Goal: Check status: Check status

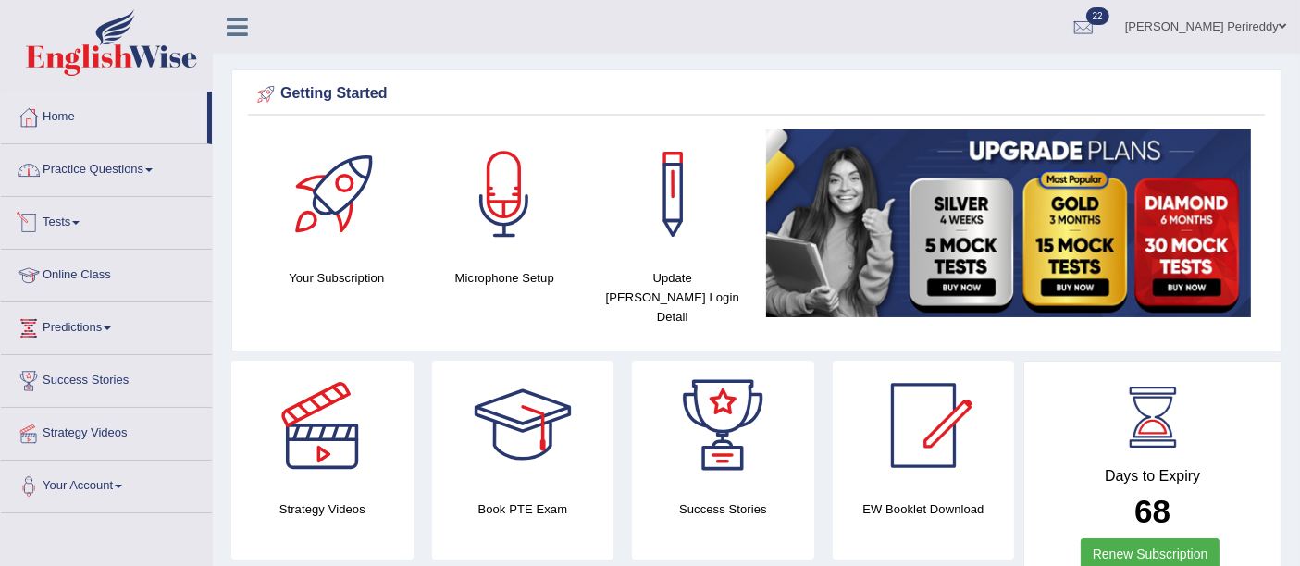
click at [76, 211] on link "Tests" at bounding box center [106, 220] width 211 height 46
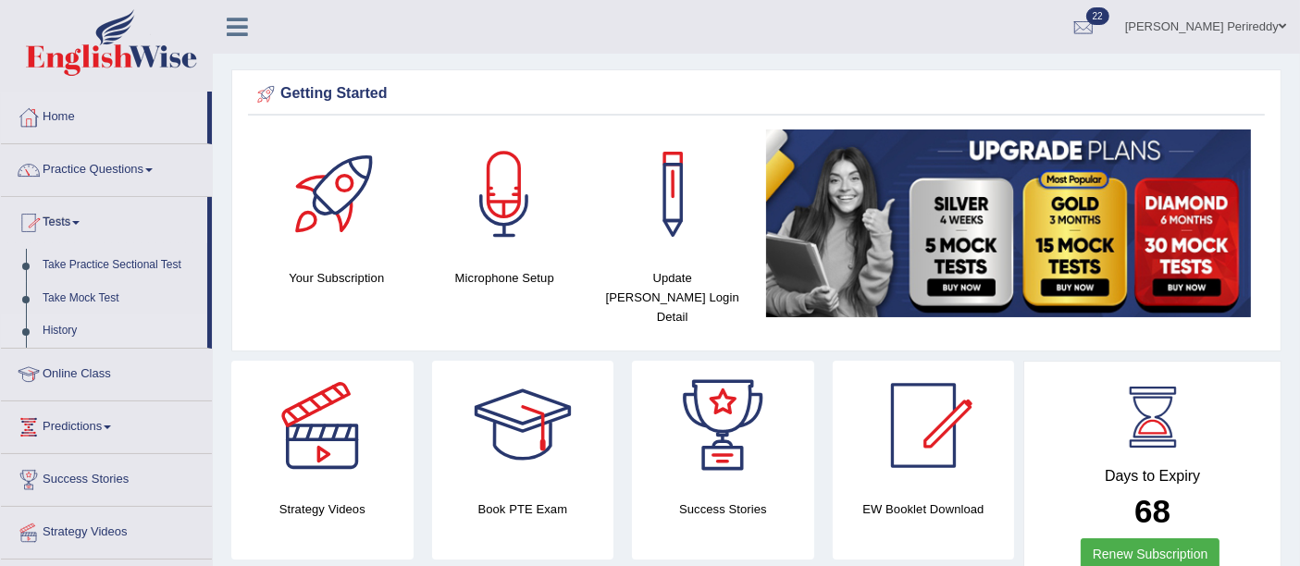
click at [61, 329] on link "History" at bounding box center [120, 331] width 173 height 33
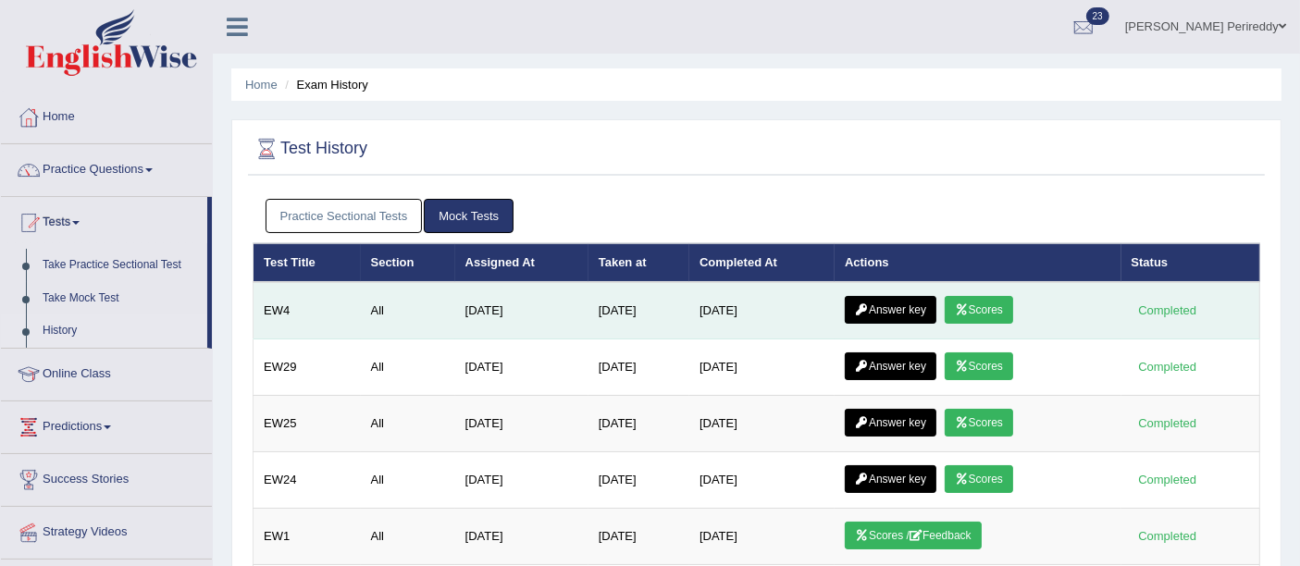
click at [1000, 305] on link "Scores" at bounding box center [979, 310] width 68 height 28
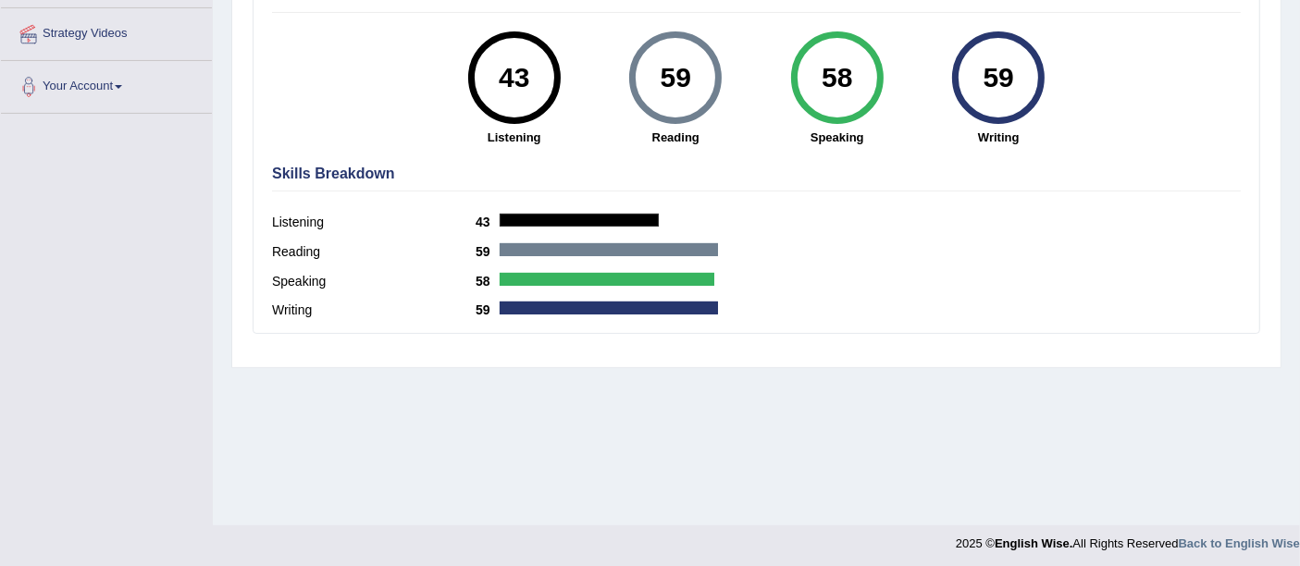
scroll to position [401, 0]
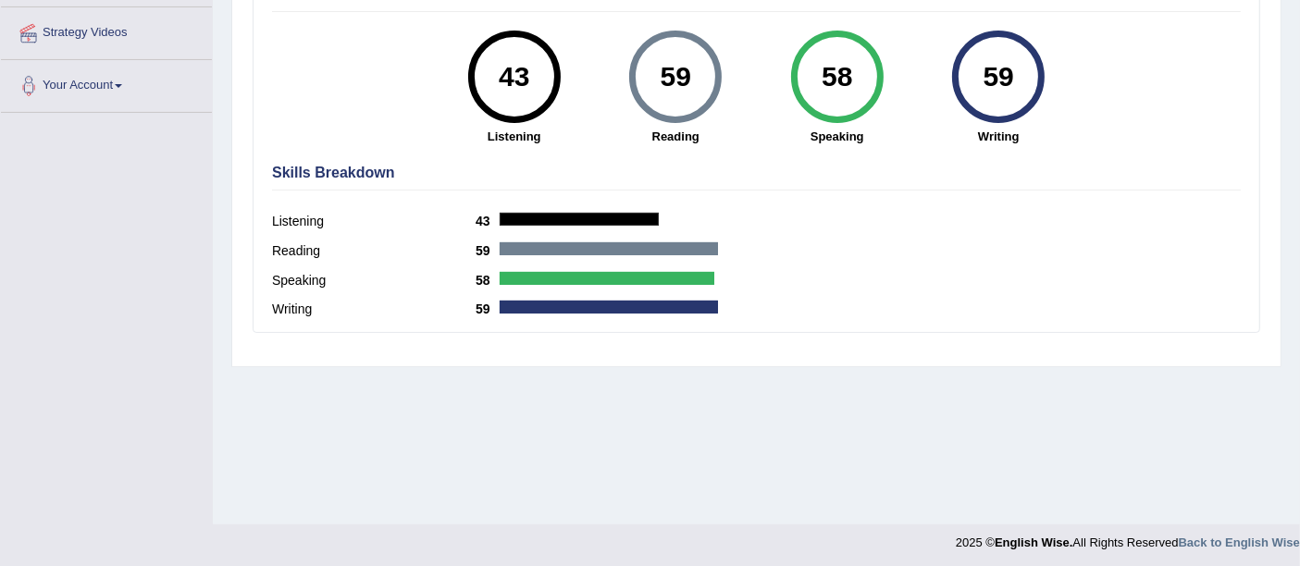
drag, startPoint x: 508, startPoint y: 75, endPoint x: 1015, endPoint y: 95, distance: 507.6
click at [1015, 31] on div "43 Listening 59 Reading 58 Speaking 59 Writing" at bounding box center [756, 31] width 969 height 0
click at [1015, 95] on div "59" at bounding box center [999, 77] width 68 height 78
click at [814, 190] on hr at bounding box center [756, 190] width 969 height 1
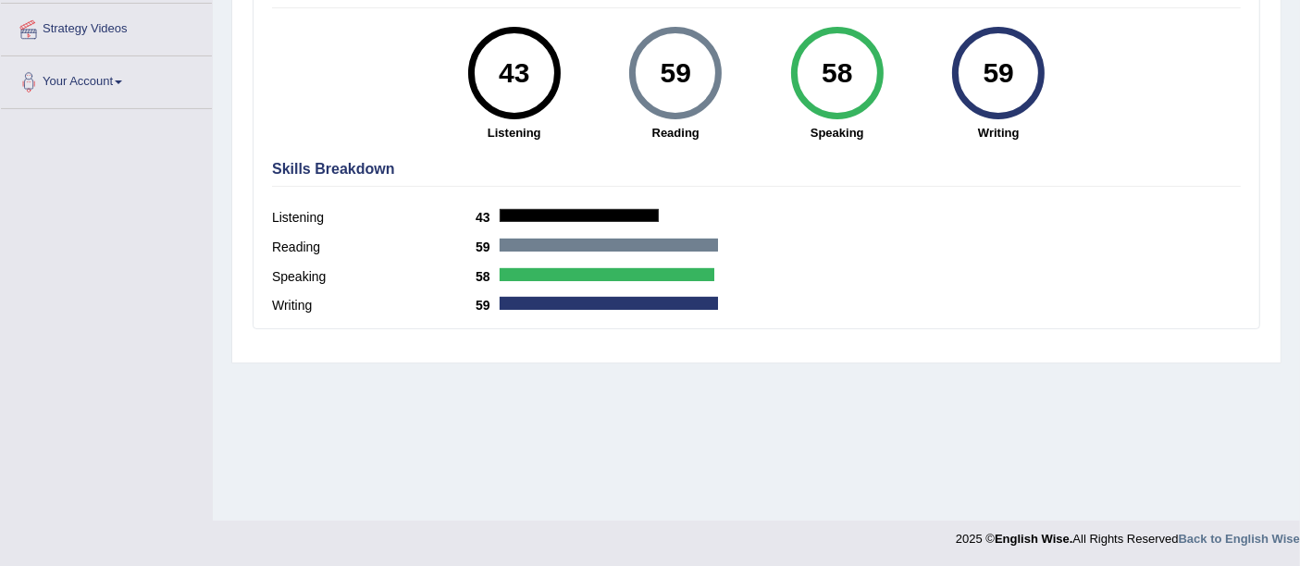
scroll to position [0, 0]
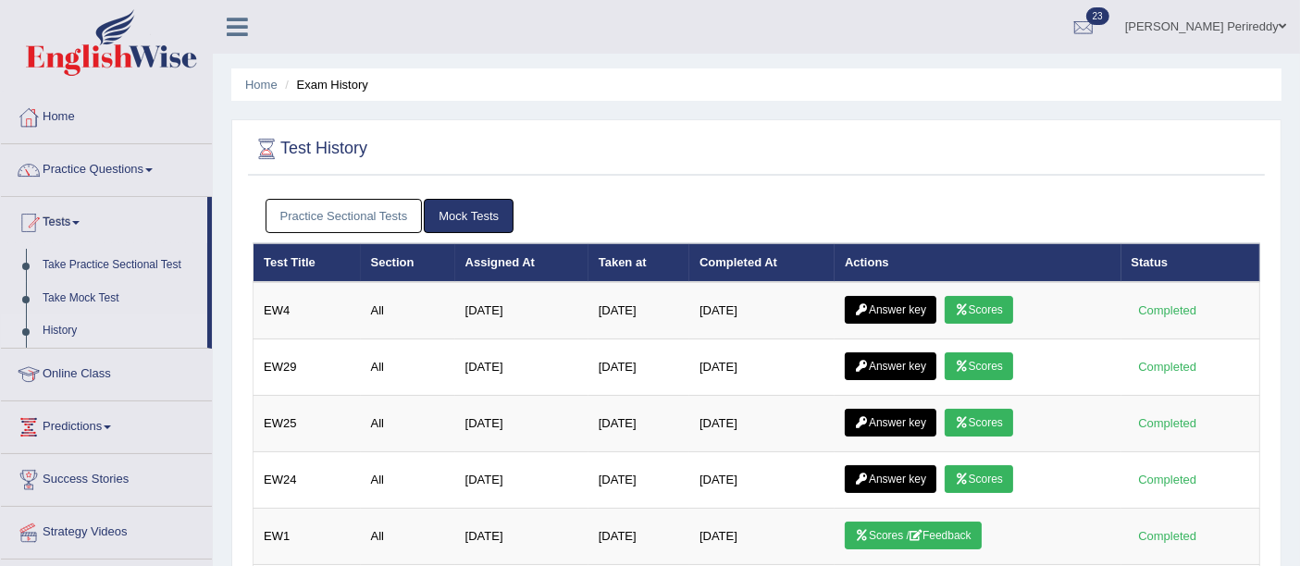
click at [891, 308] on link "Answer key" at bounding box center [891, 310] width 92 height 28
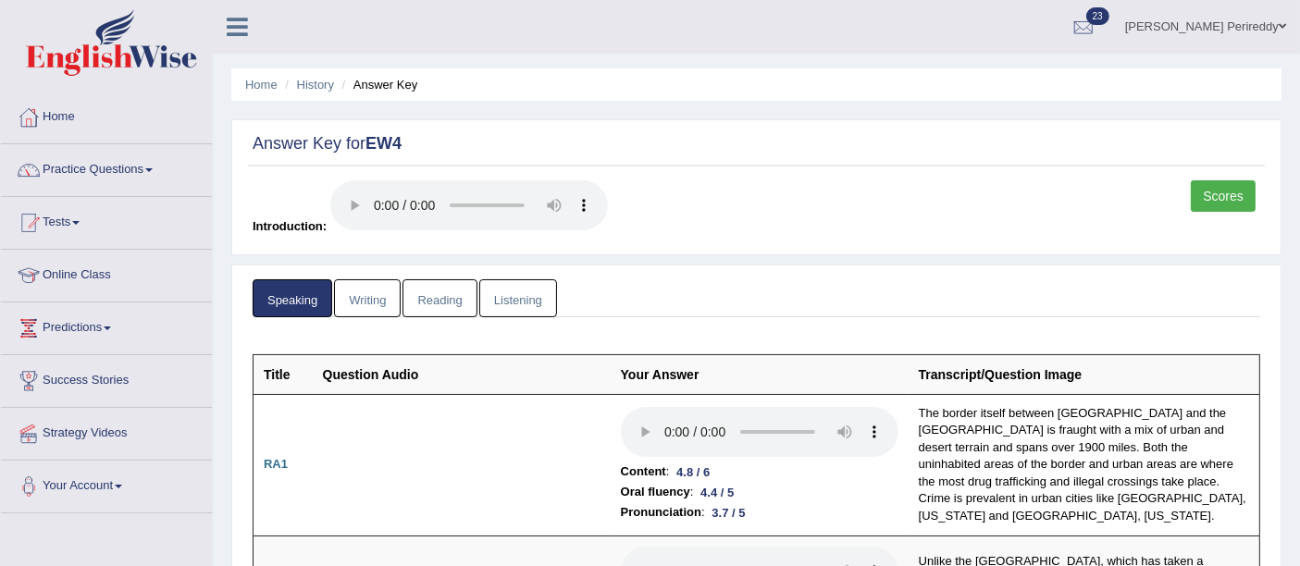
click at [358, 292] on link "Writing" at bounding box center [367, 298] width 67 height 38
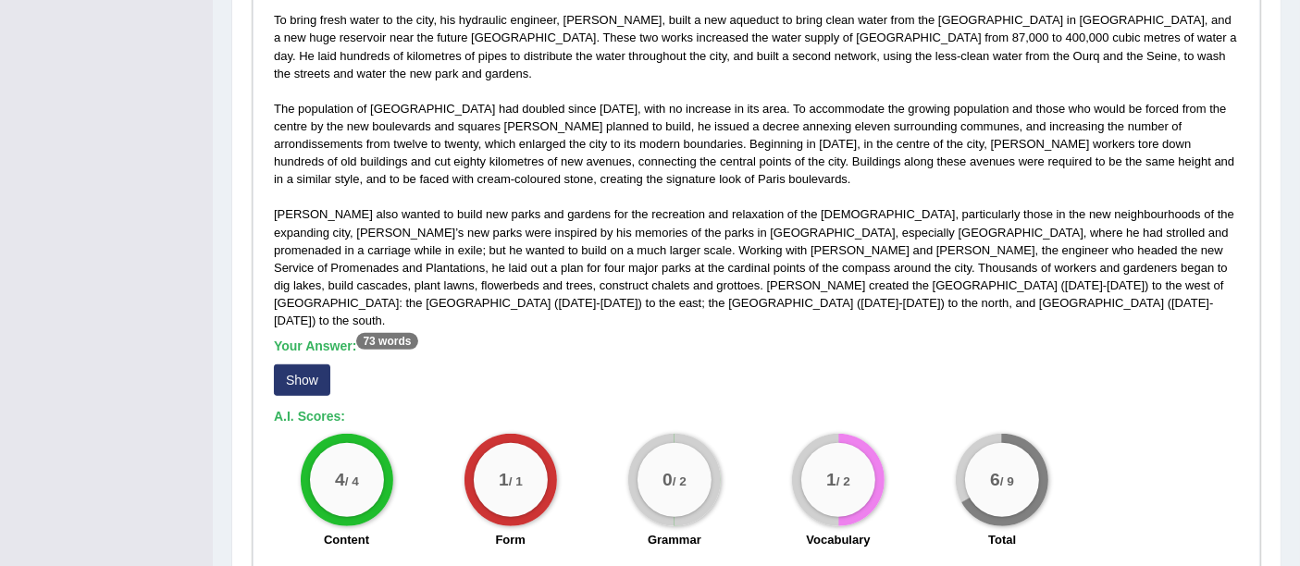
scroll to position [985, 0]
click at [372, 332] on sup "73 words" at bounding box center [386, 340] width 61 height 17
click at [310, 364] on button "Show" at bounding box center [302, 379] width 56 height 31
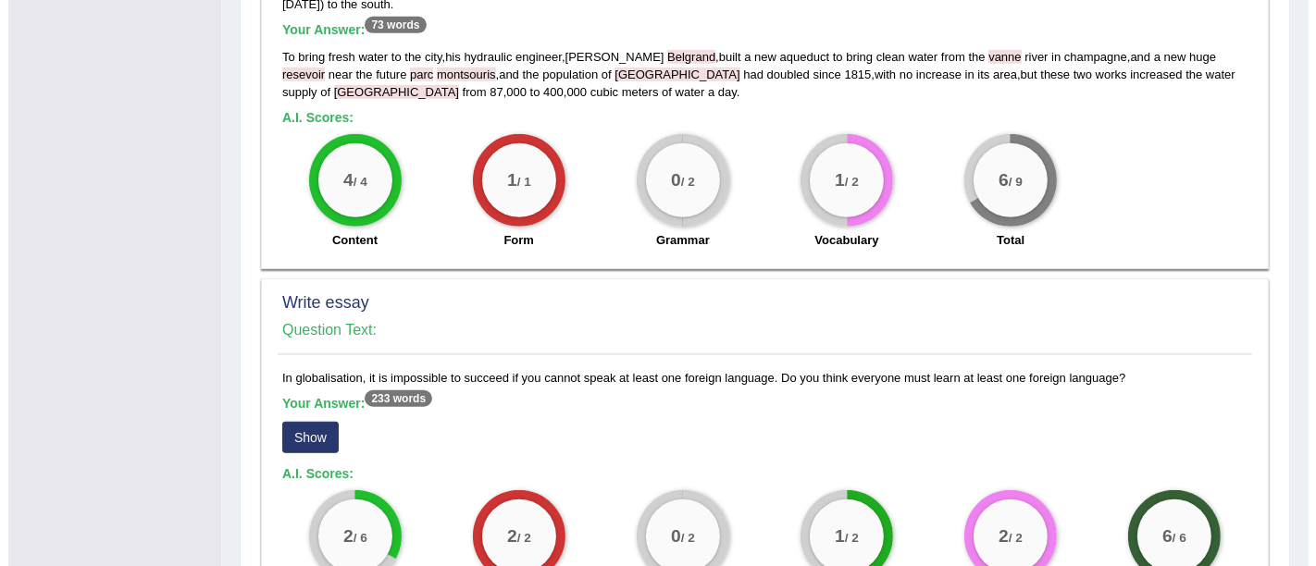
scroll to position [1302, 0]
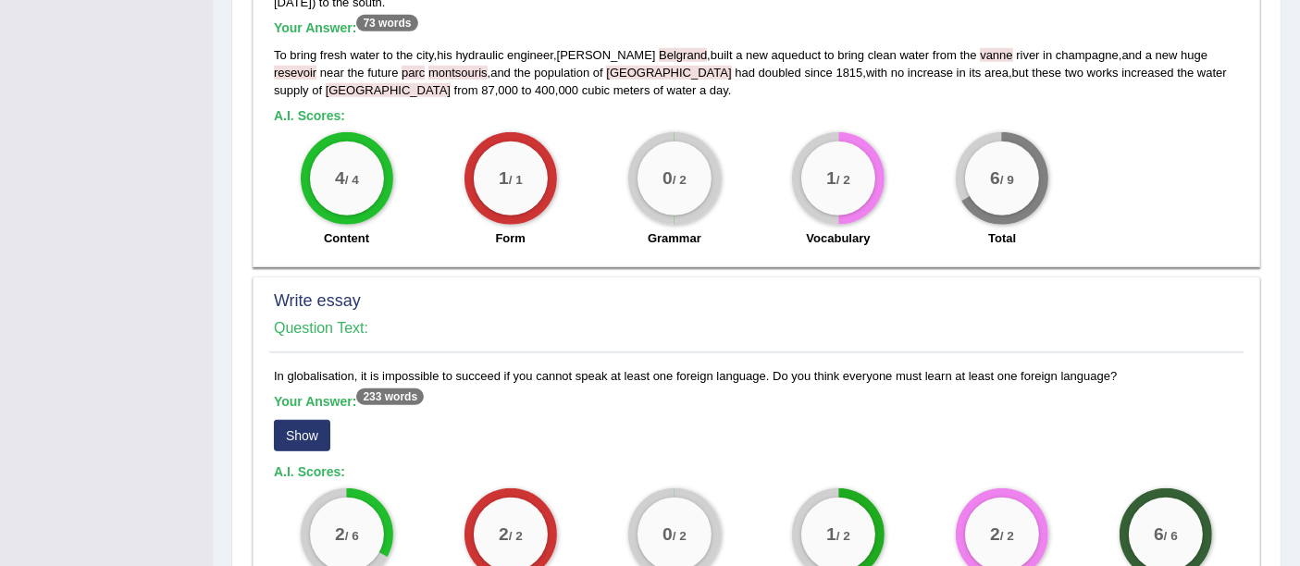
click at [307, 420] on button "Show" at bounding box center [302, 435] width 56 height 31
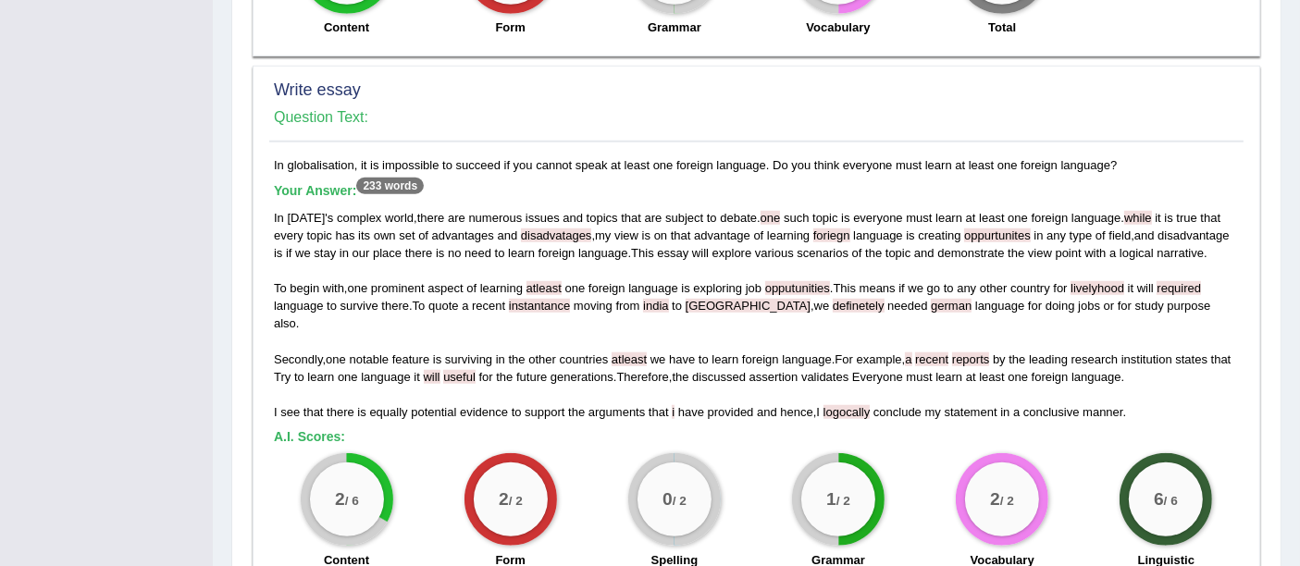
scroll to position [1518, 0]
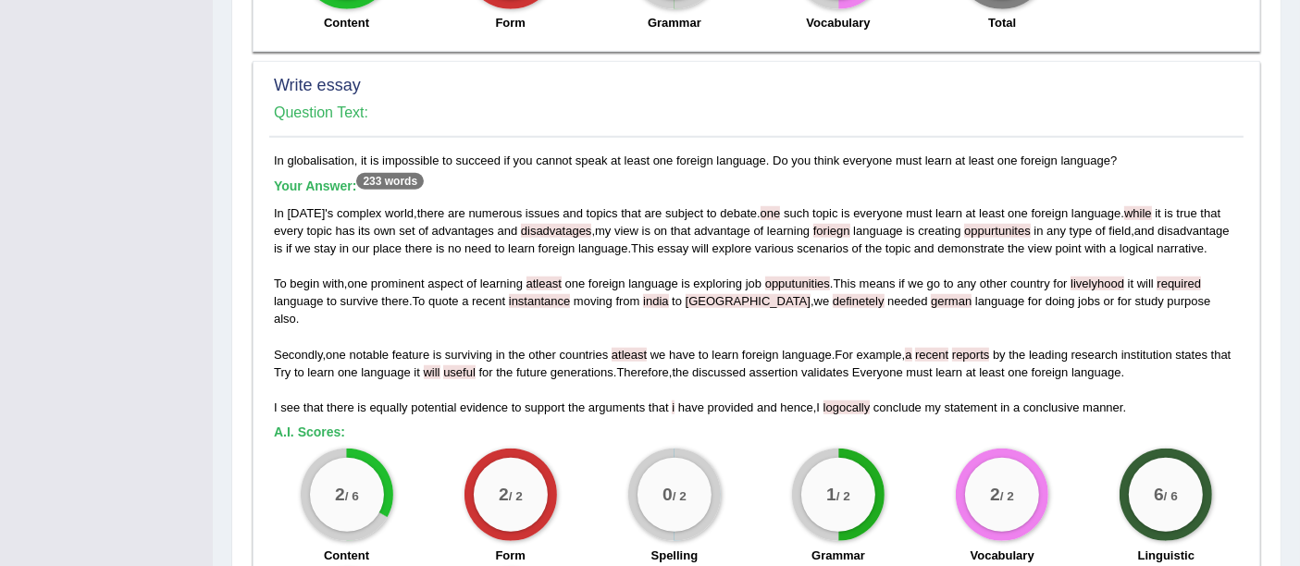
click at [537, 224] on span "disadvatages" at bounding box center [556, 231] width 71 height 14
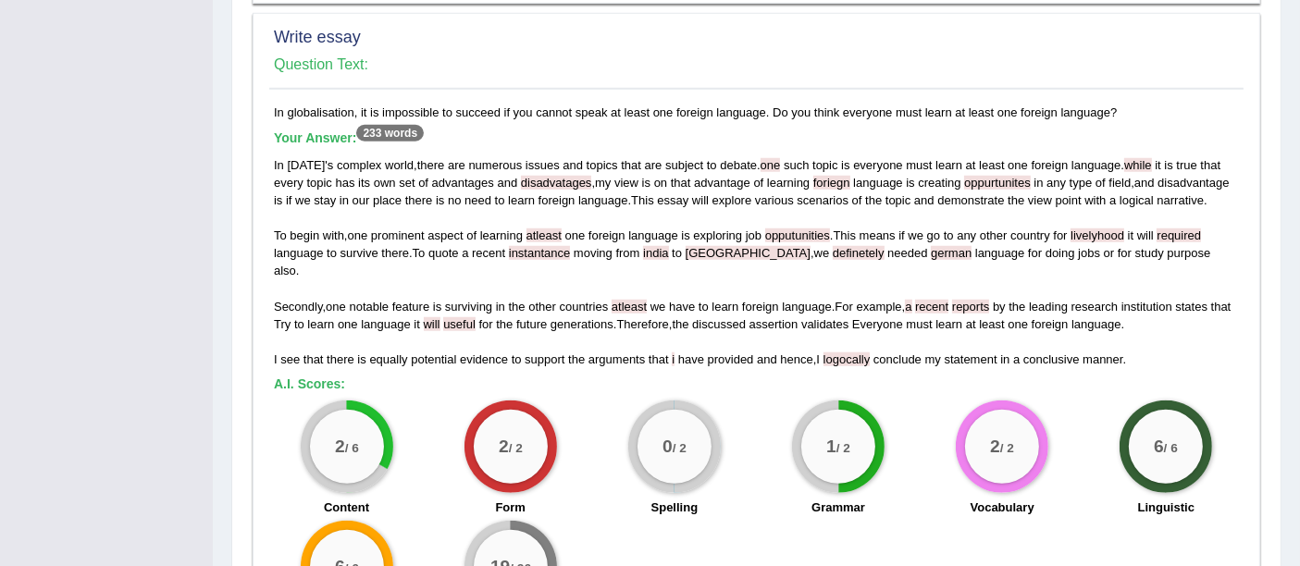
scroll to position [1567, 0]
click at [620, 291] on div "In today ' s complex world , there are numerous issues and topics that are subj…" at bounding box center [756, 261] width 965 height 212
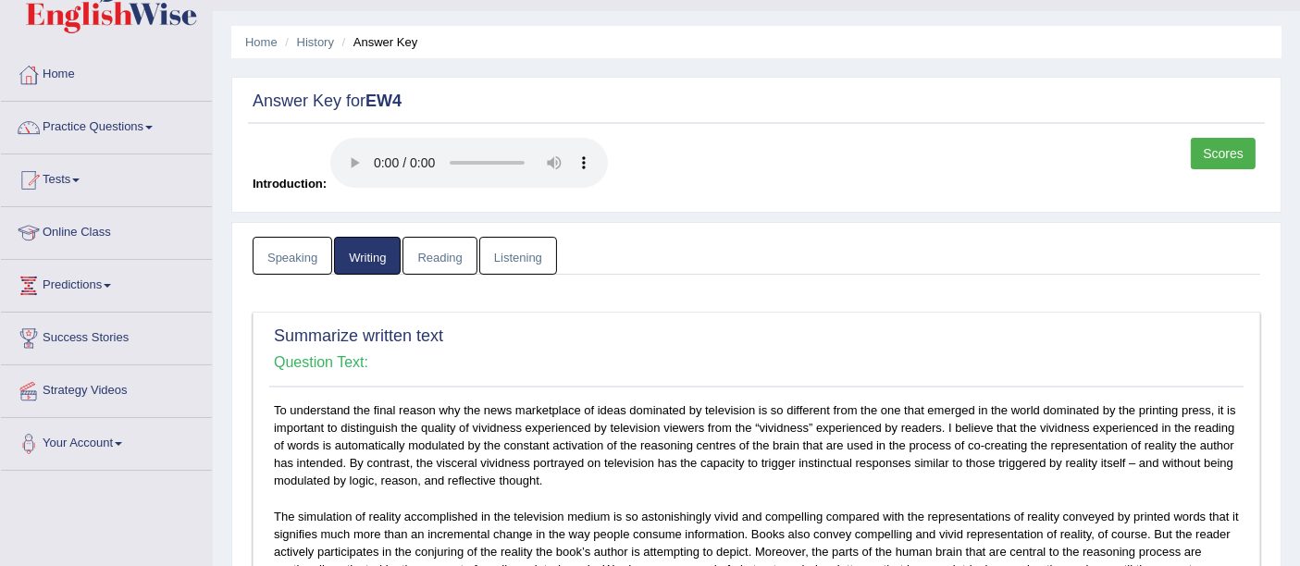
scroll to position [28, 0]
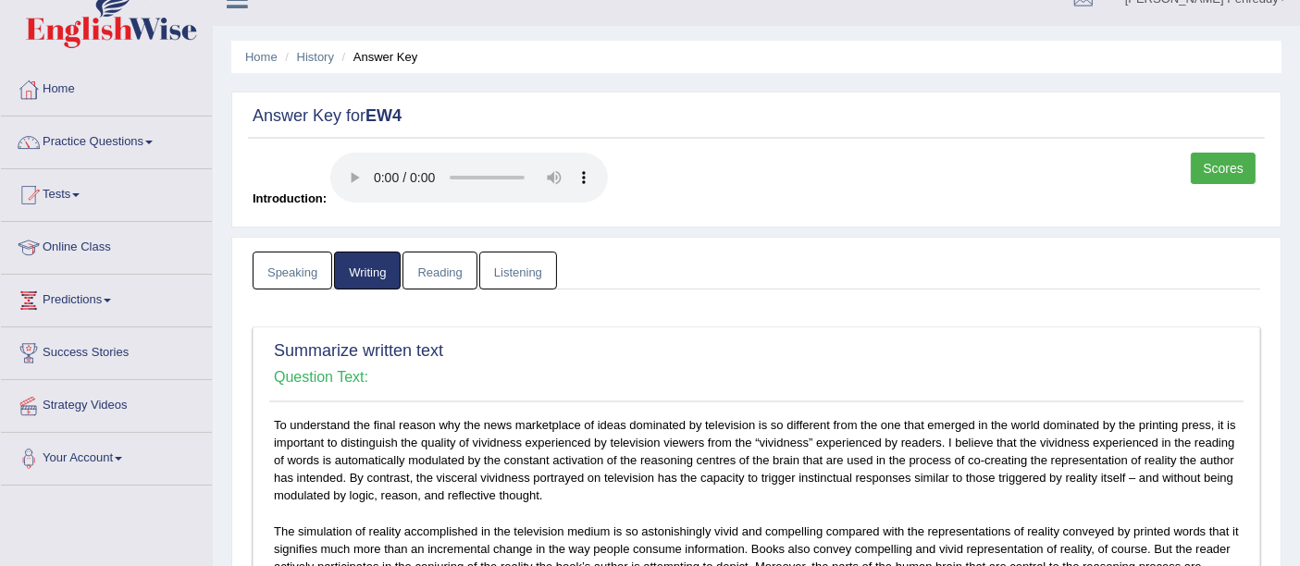
click at [468, 268] on link "Reading" at bounding box center [440, 271] width 74 height 38
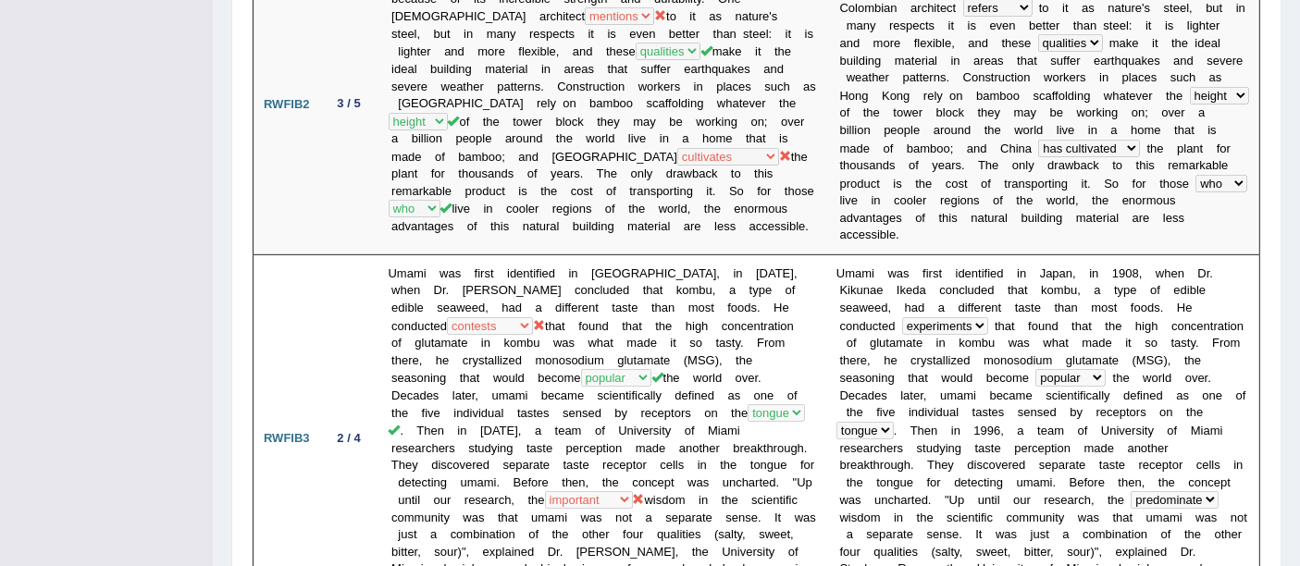
scroll to position [0, 0]
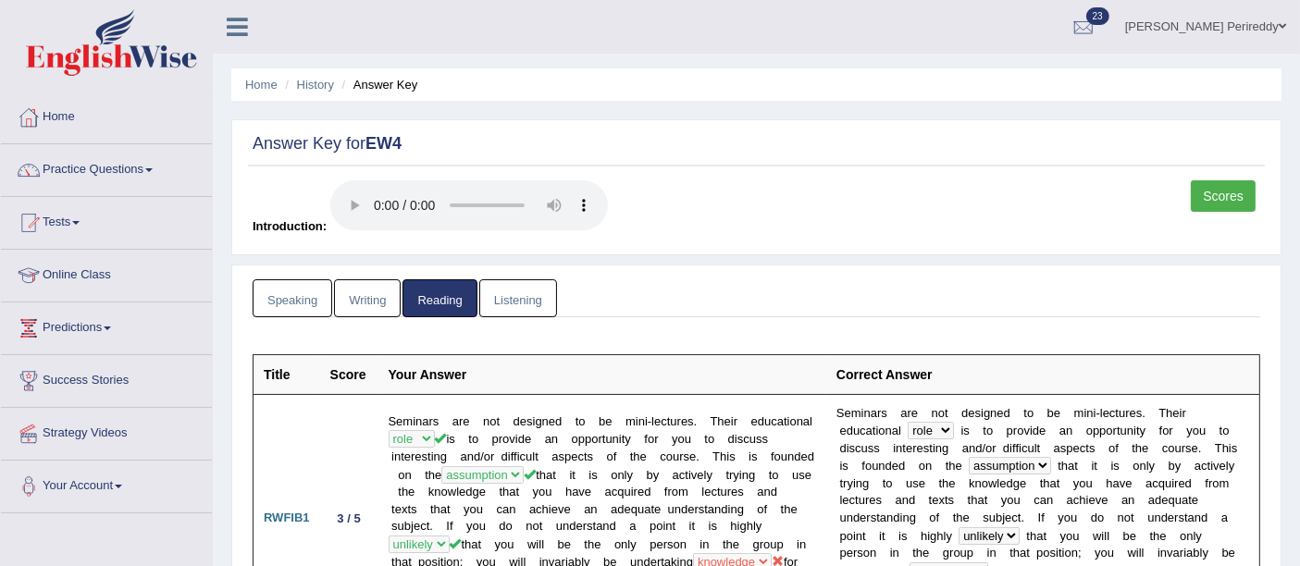
click at [531, 300] on link "Listening" at bounding box center [518, 298] width 78 height 38
